Goal: Information Seeking & Learning: Learn about a topic

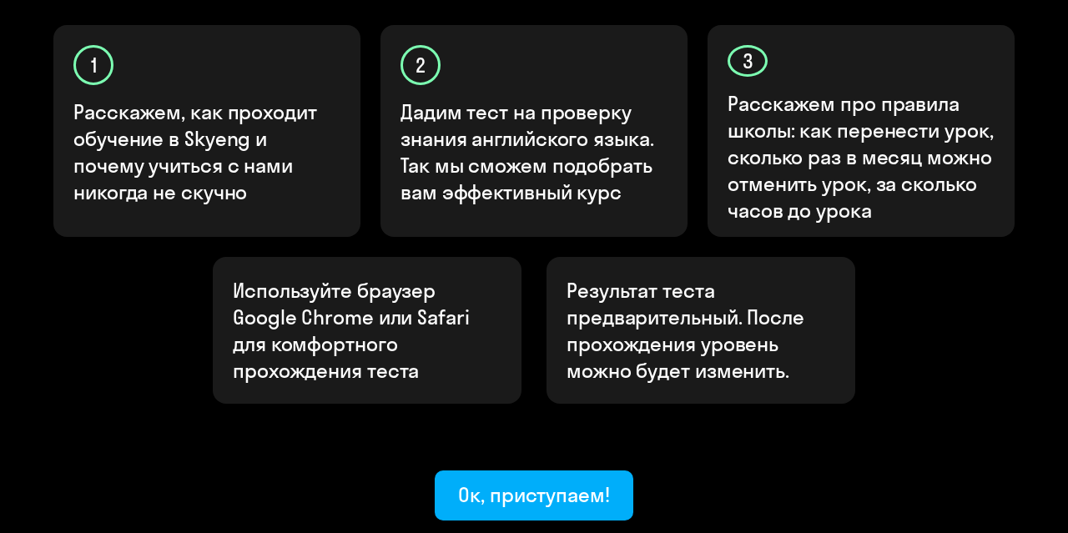
scroll to position [671, 0]
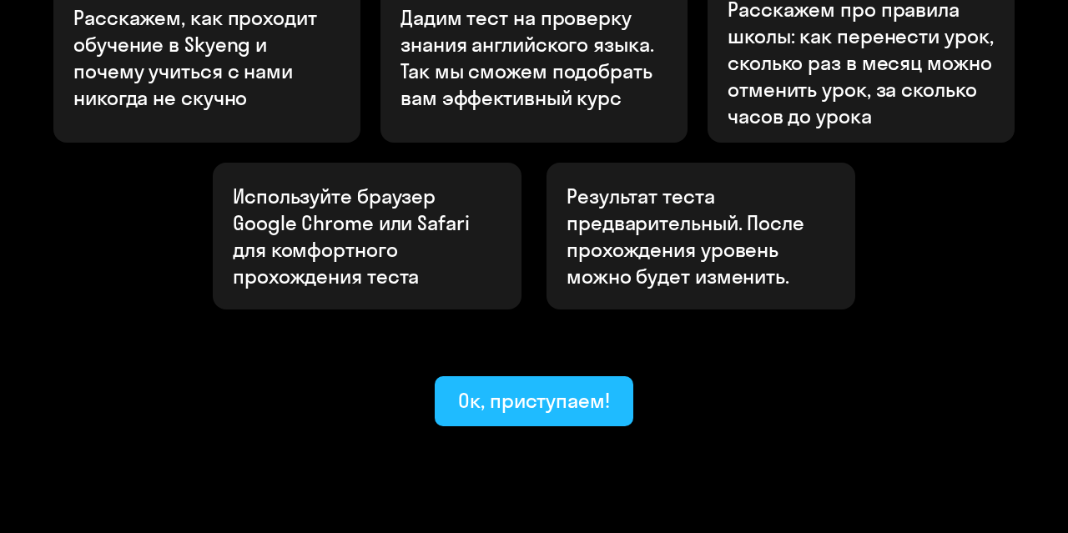
click at [596, 387] on div "Ок, приступаем!" at bounding box center [534, 400] width 152 height 27
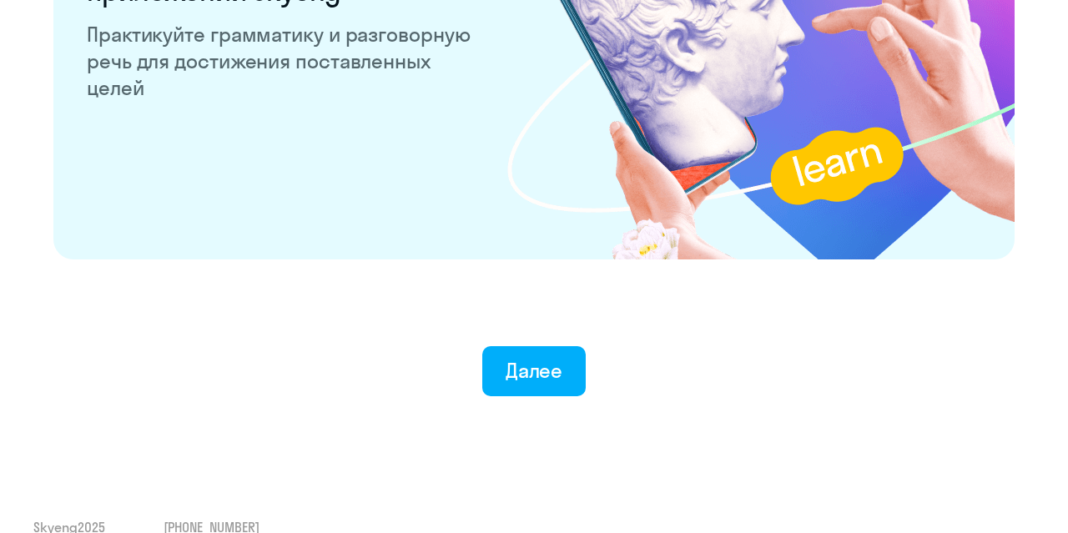
scroll to position [3333, 0]
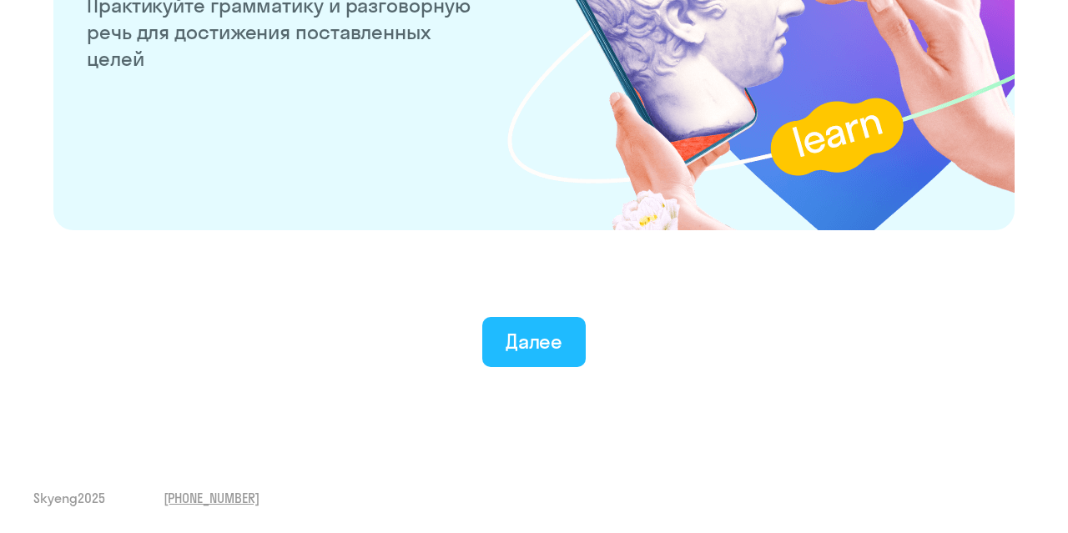
click at [553, 333] on div "Далее" at bounding box center [534, 341] width 58 height 27
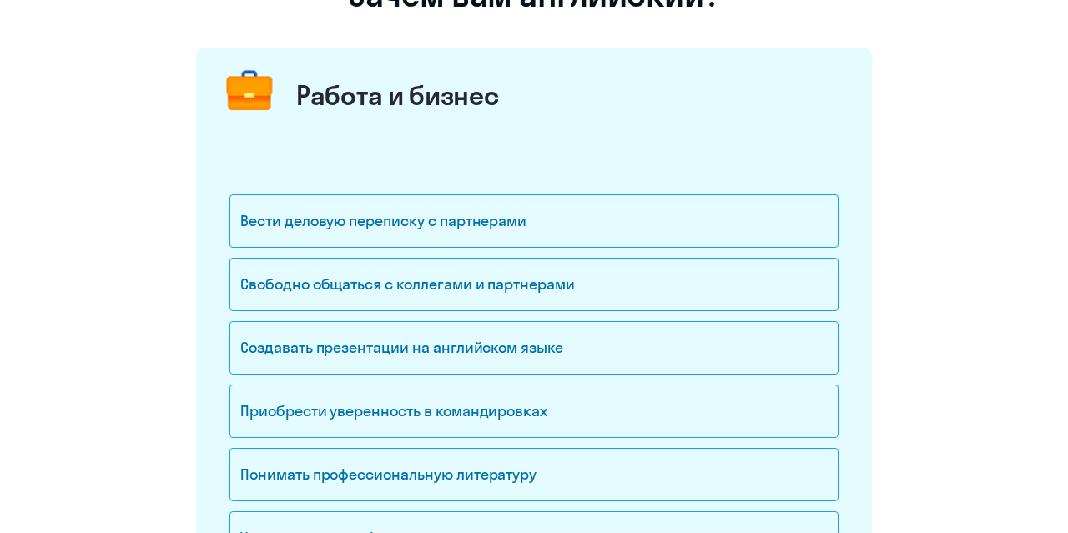
scroll to position [174, 0]
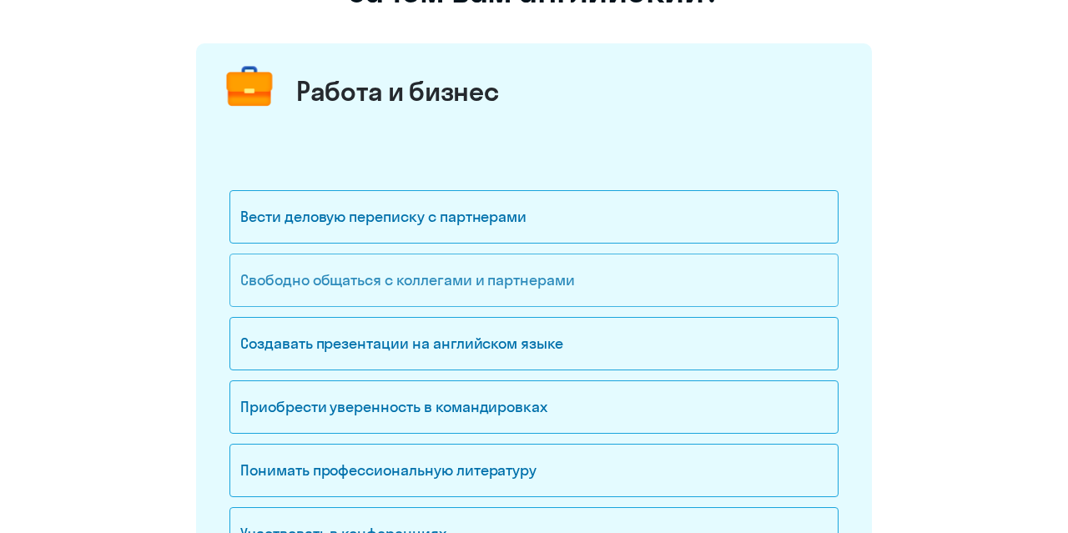
click at [386, 284] on div "Свободно общаться с коллегами и партнерами" at bounding box center [533, 280] width 609 height 53
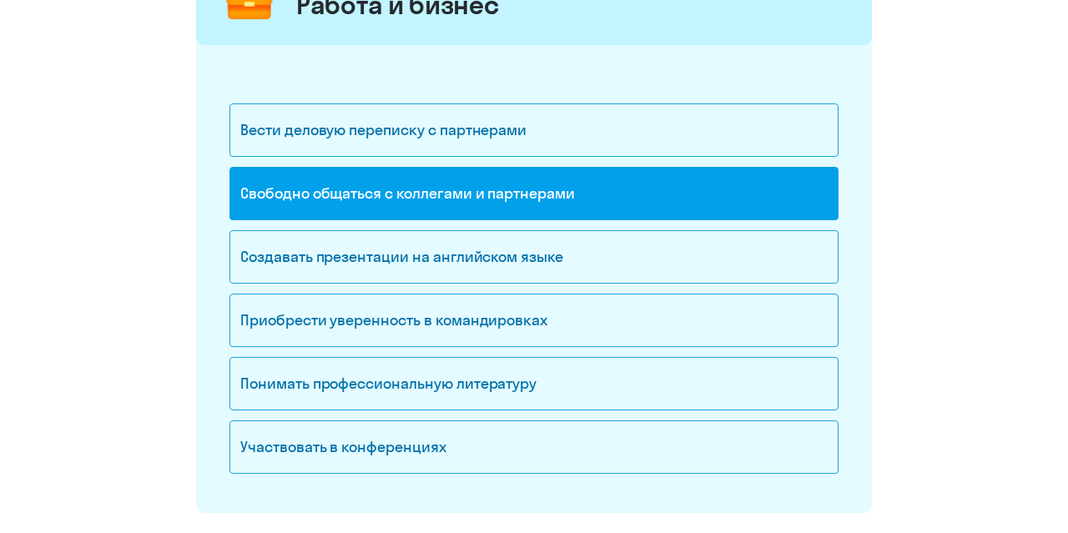
scroll to position [347, 0]
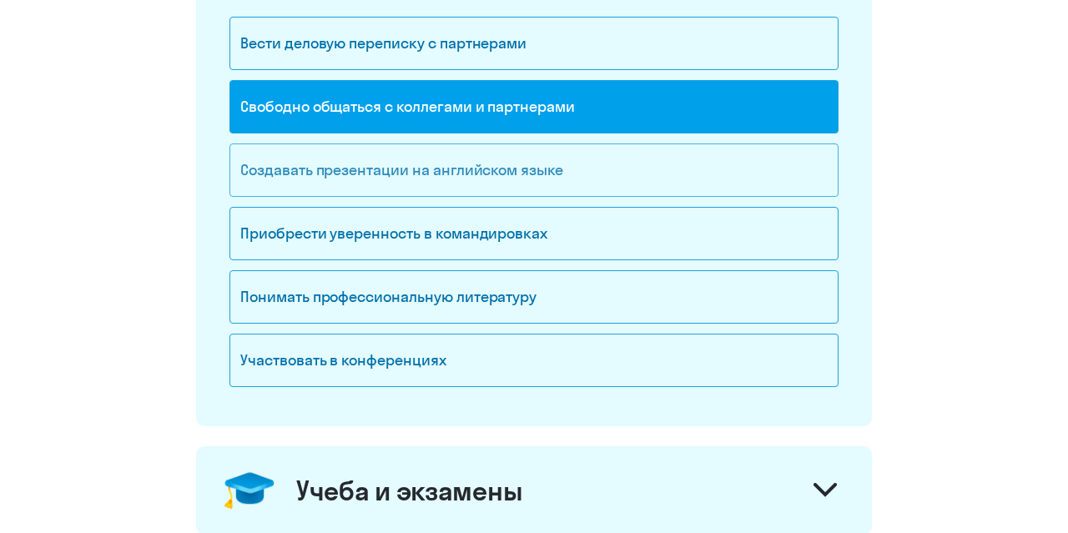
click at [360, 174] on div "Создавать презентации на английском языке" at bounding box center [533, 169] width 609 height 53
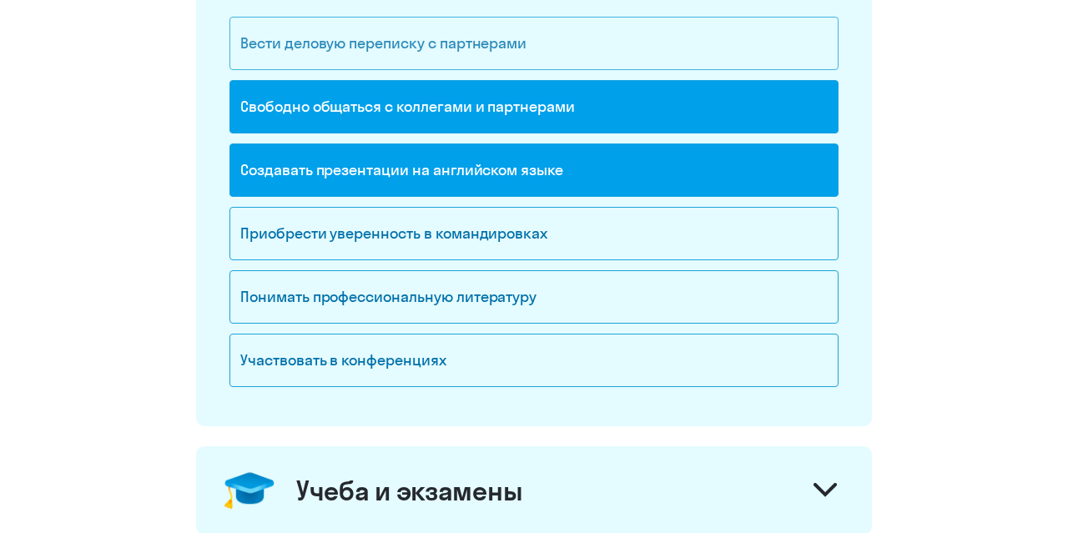
click at [383, 53] on div "Вести деловую переписку с партнерами" at bounding box center [533, 43] width 609 height 53
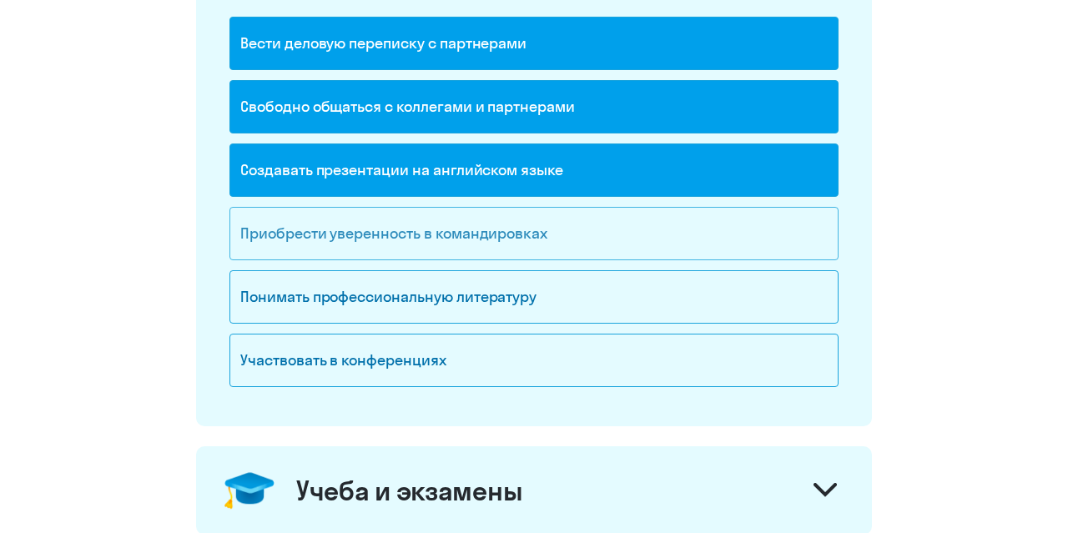
click at [366, 238] on div "Приобрести уверенность в командировках" at bounding box center [533, 233] width 609 height 53
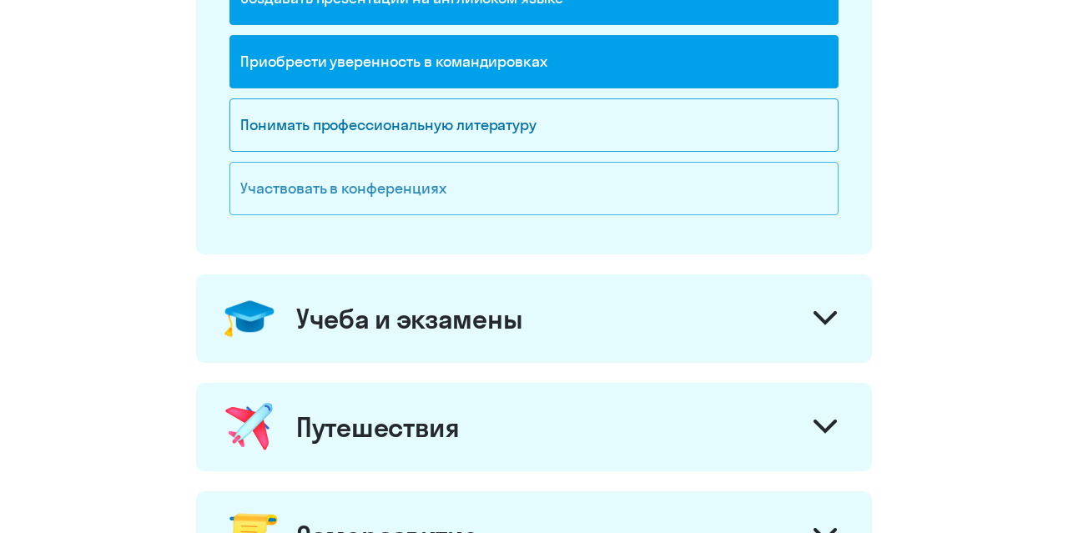
scroll to position [521, 0]
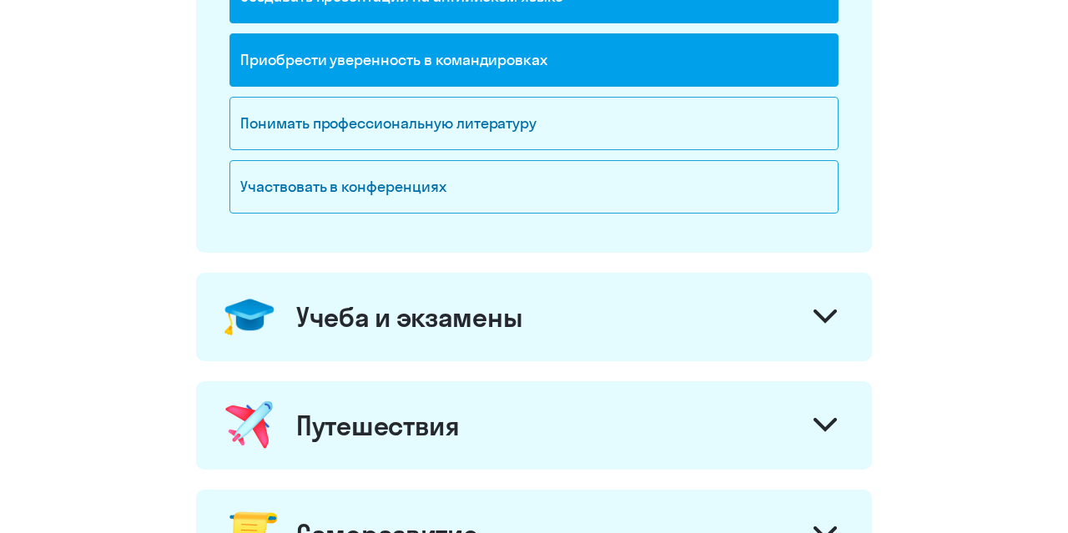
click at [586, 320] on div "Учеба и экзамены" at bounding box center [534, 317] width 676 height 88
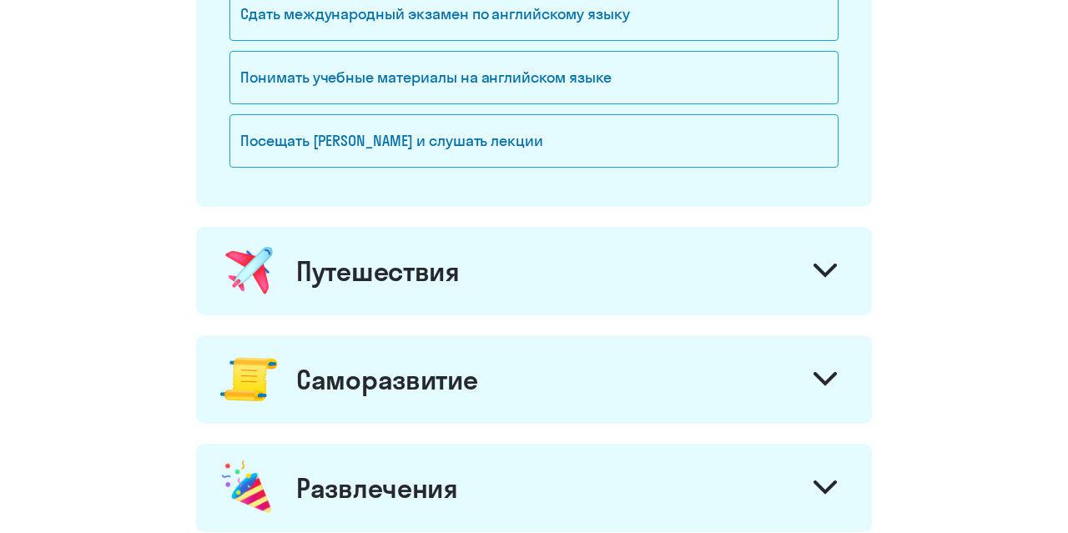
scroll to position [954, 0]
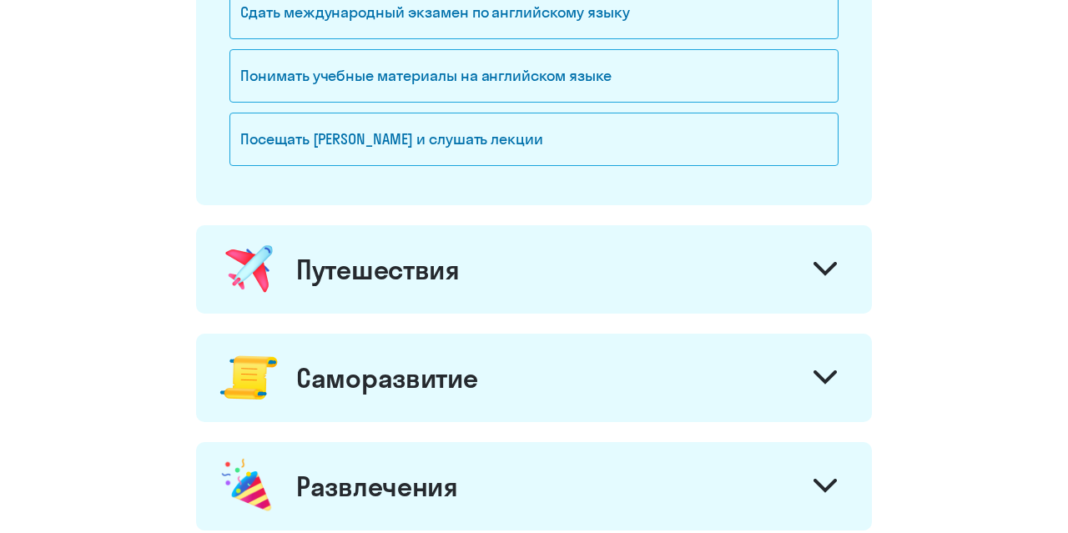
click at [370, 259] on div "Путешествия" at bounding box center [377, 269] width 163 height 33
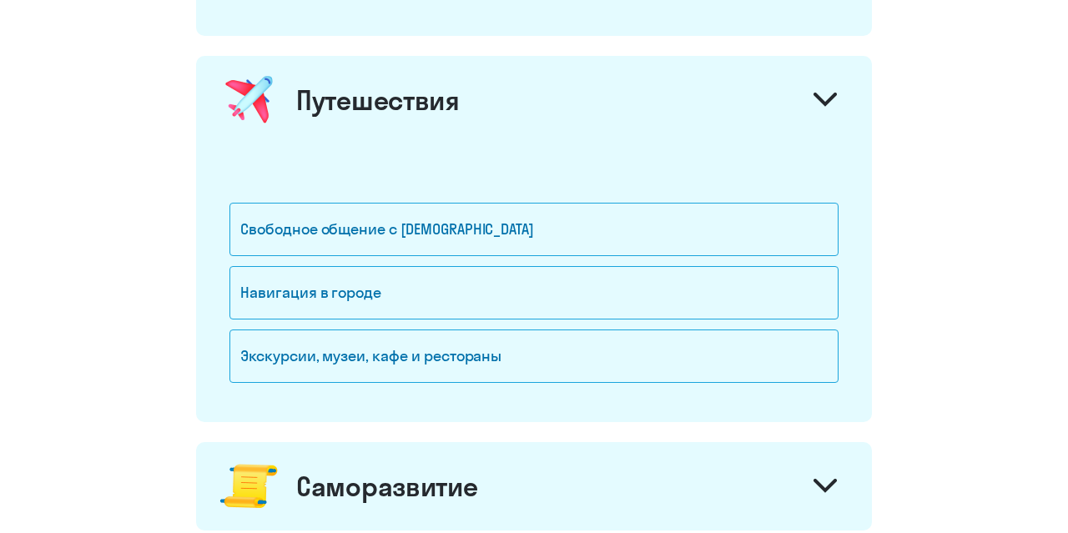
scroll to position [1128, 0]
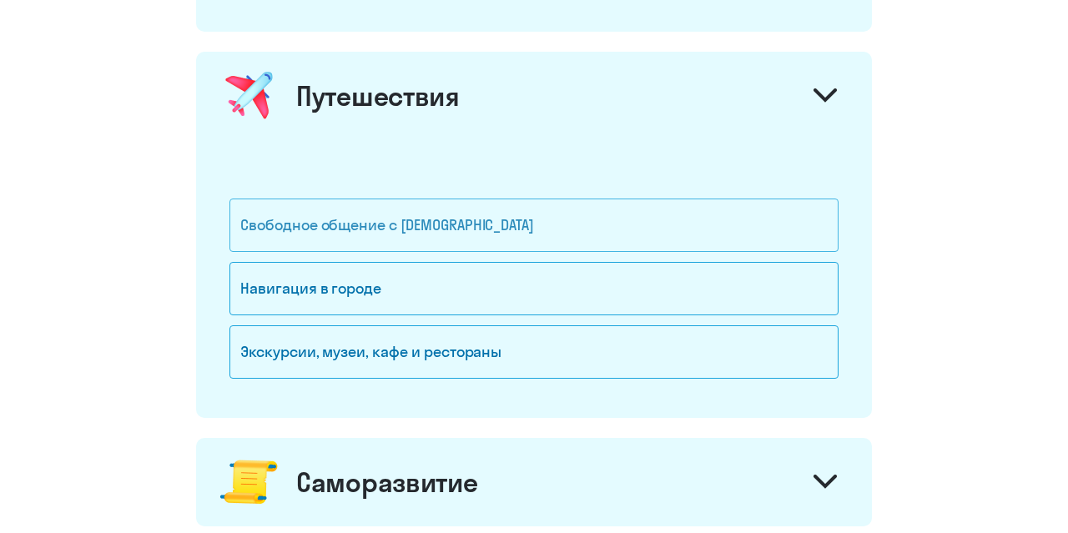
click at [384, 226] on div "Свободное общение с [DEMOGRAPHIC_DATA]" at bounding box center [533, 225] width 609 height 53
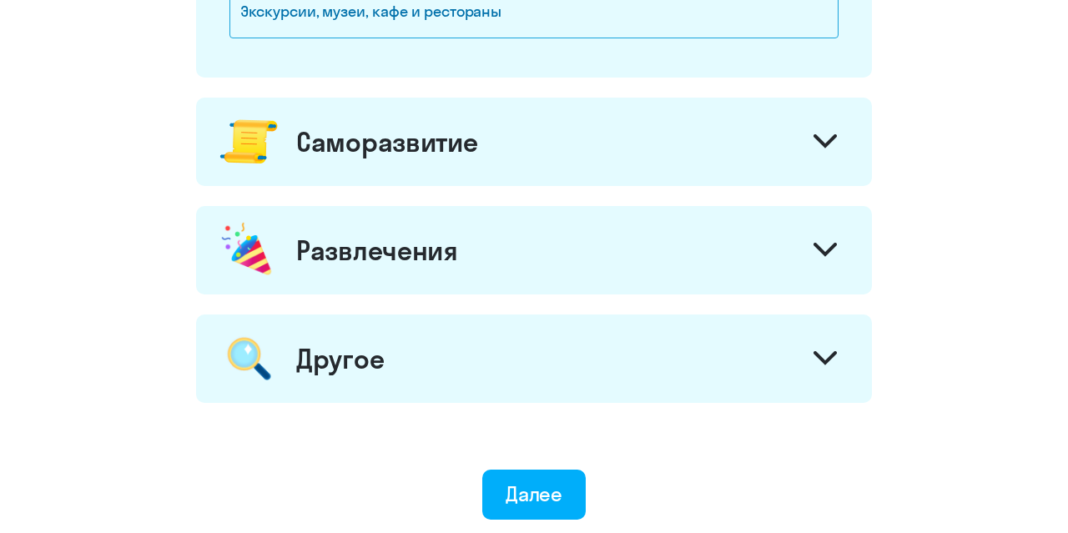
scroll to position [1475, 0]
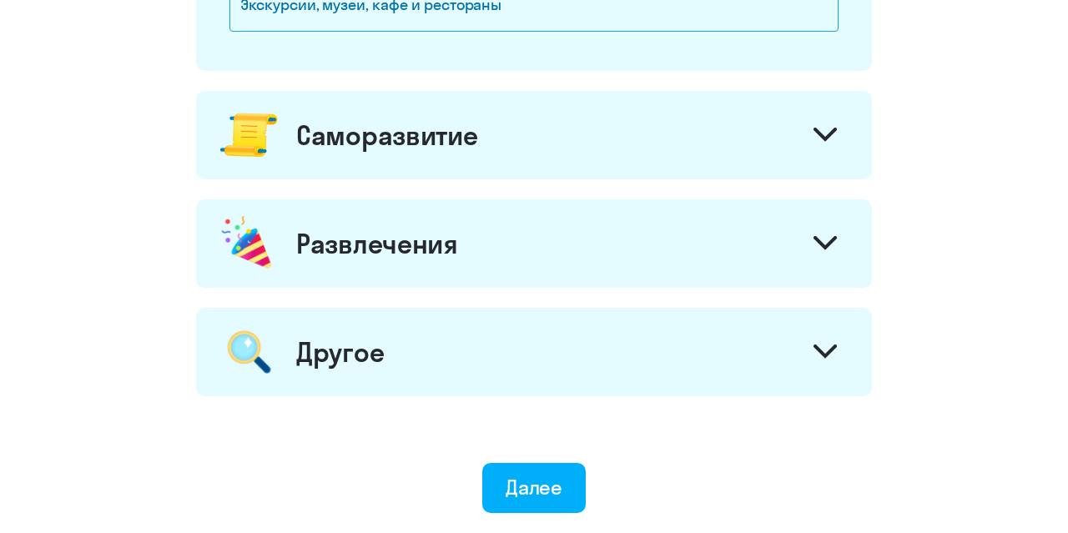
click at [338, 339] on div "Другое" at bounding box center [340, 351] width 88 height 33
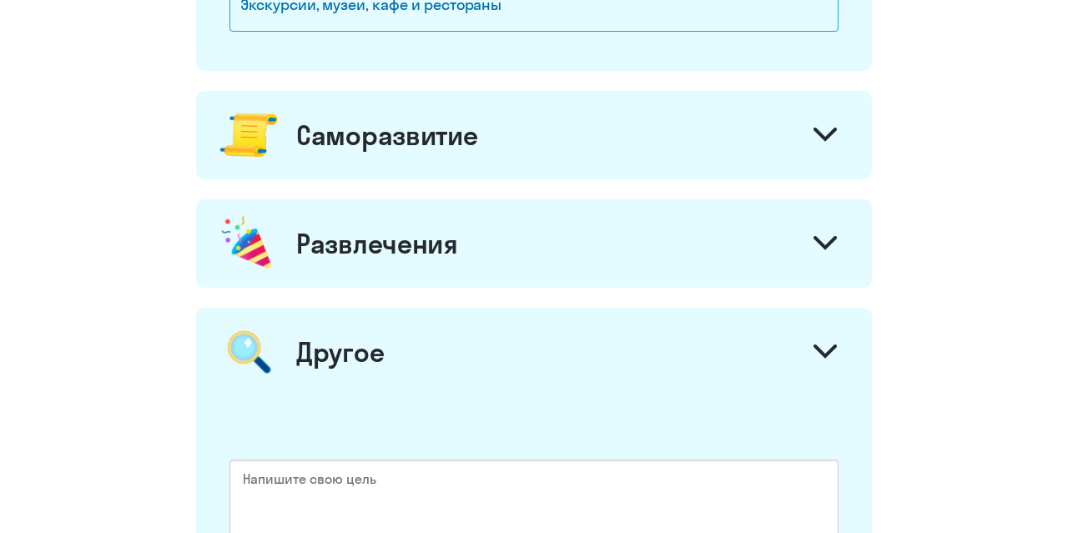
scroll to position [1820, 0]
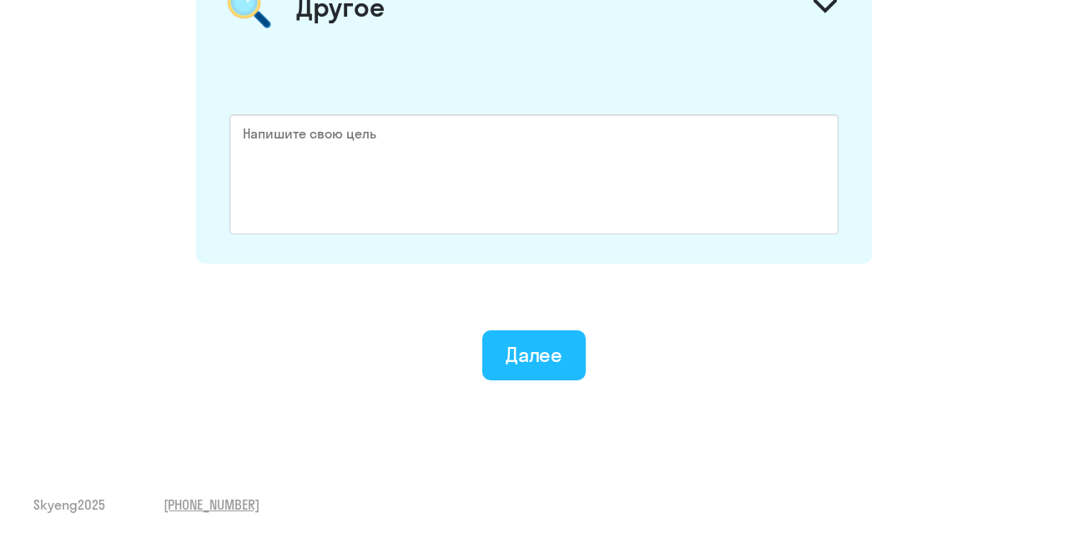
click at [516, 345] on div "Далее" at bounding box center [534, 354] width 58 height 27
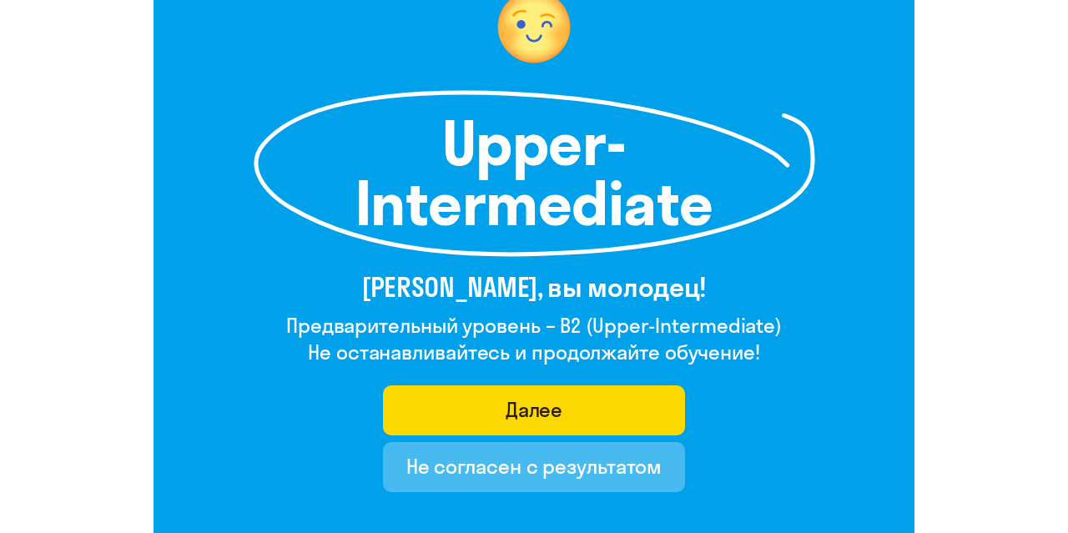
scroll to position [174, 0]
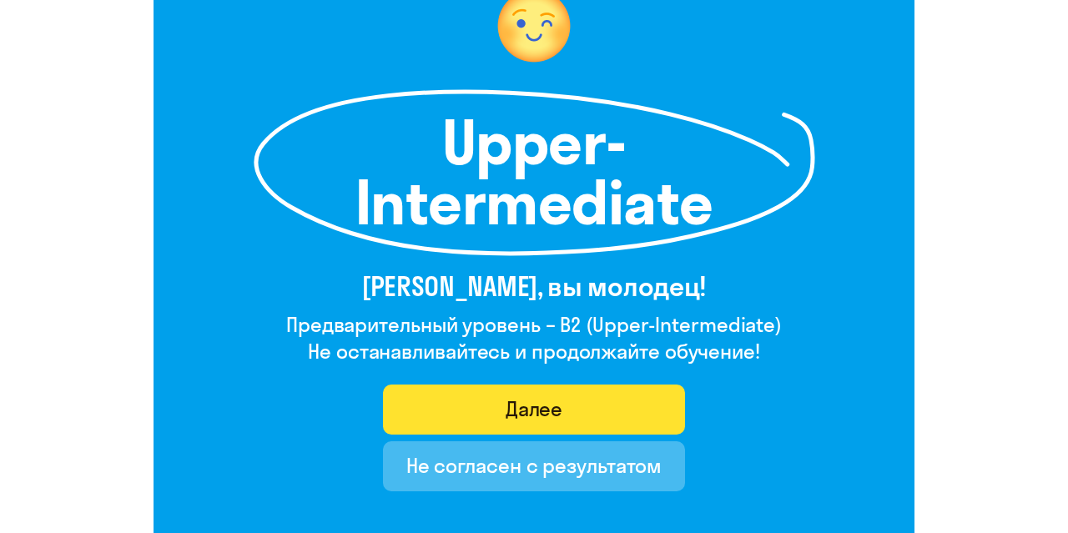
click at [565, 398] on button "Далее" at bounding box center [534, 410] width 303 height 50
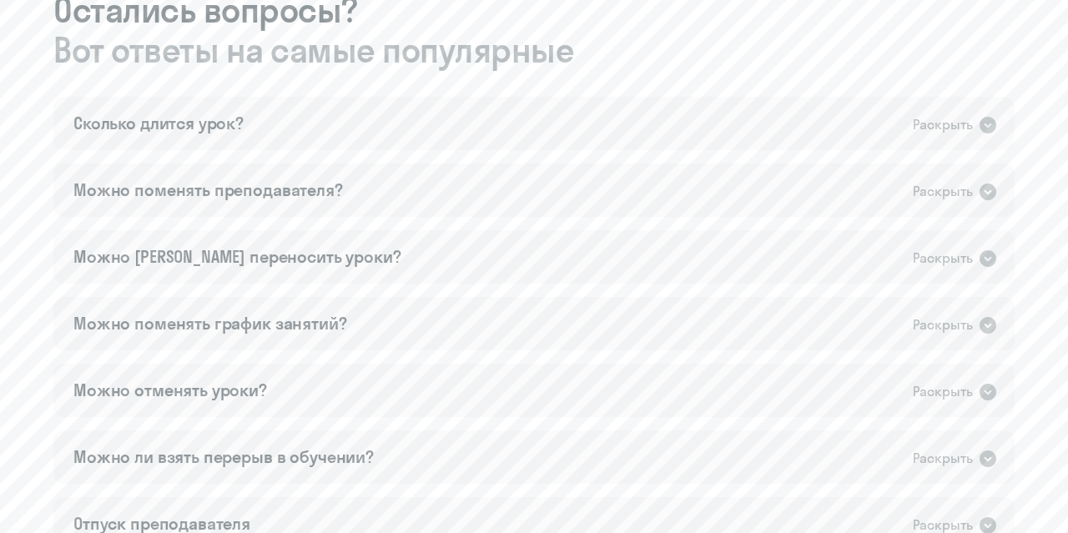
scroll to position [1041, 0]
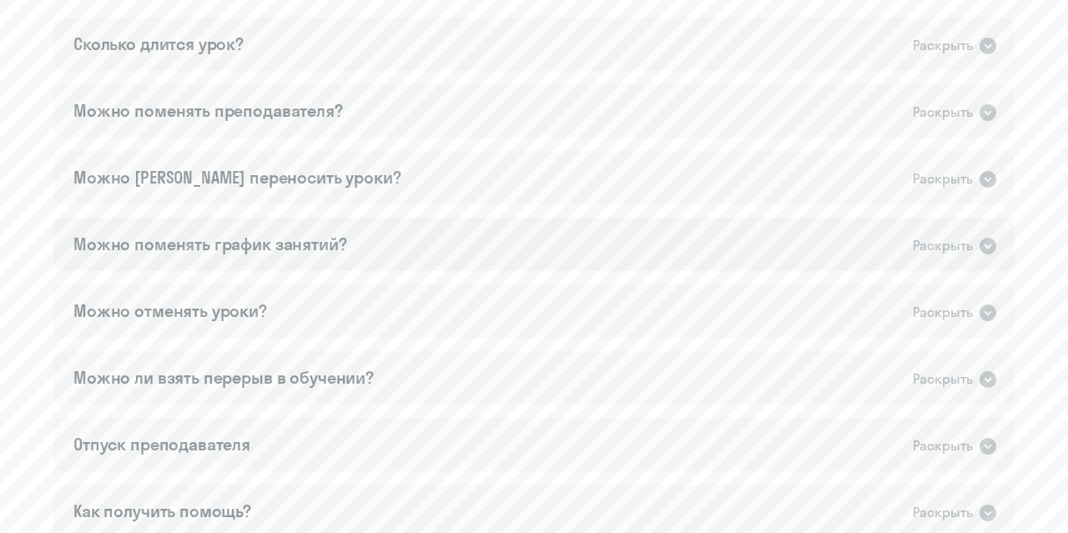
click at [938, 251] on div "Раскрыть" at bounding box center [943, 245] width 60 height 21
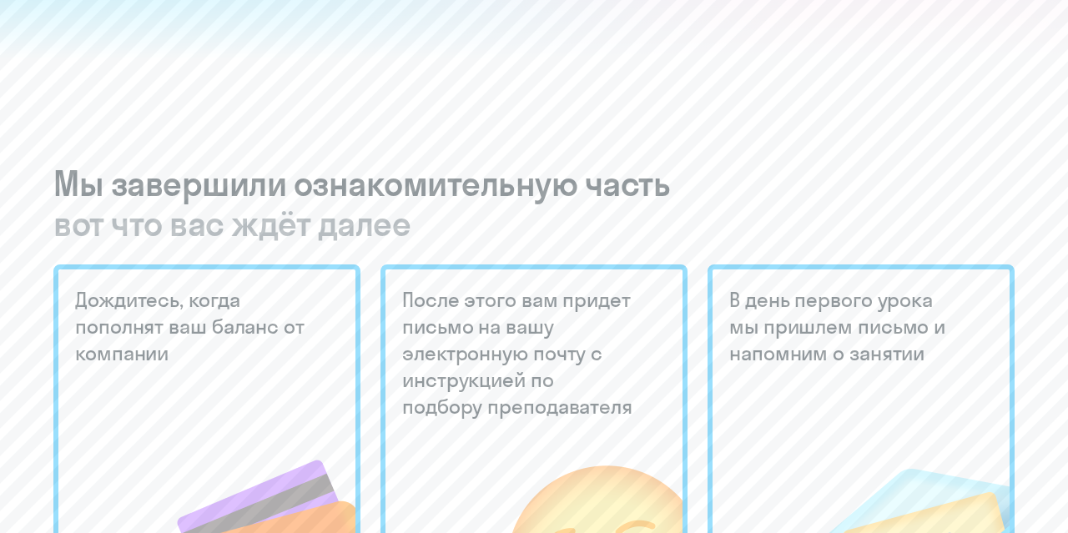
scroll to position [0, 0]
